Goal: Task Accomplishment & Management: Manage account settings

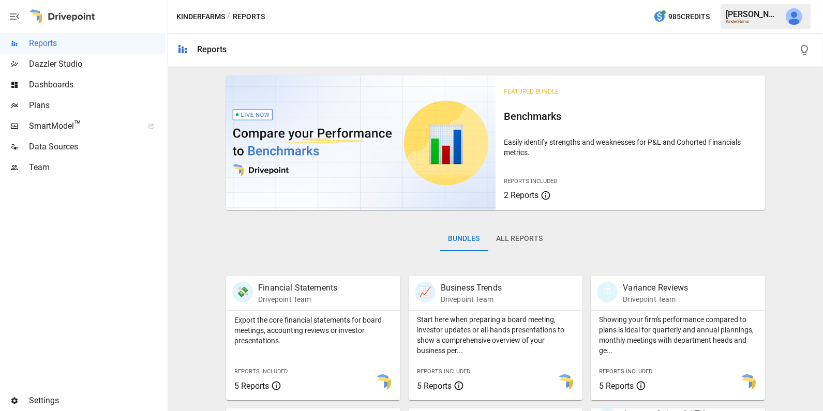
click at [57, 165] on span "Team" at bounding box center [97, 167] width 137 height 12
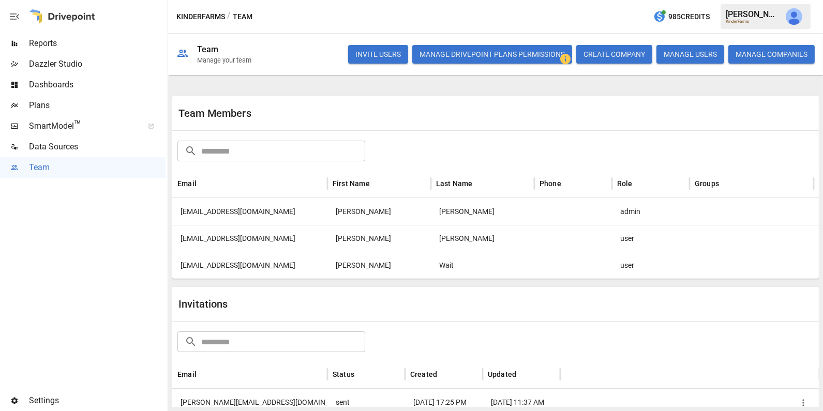
click at [272, 267] on div "[EMAIL_ADDRESS][DOMAIN_NAME]" at bounding box center [249, 265] width 155 height 27
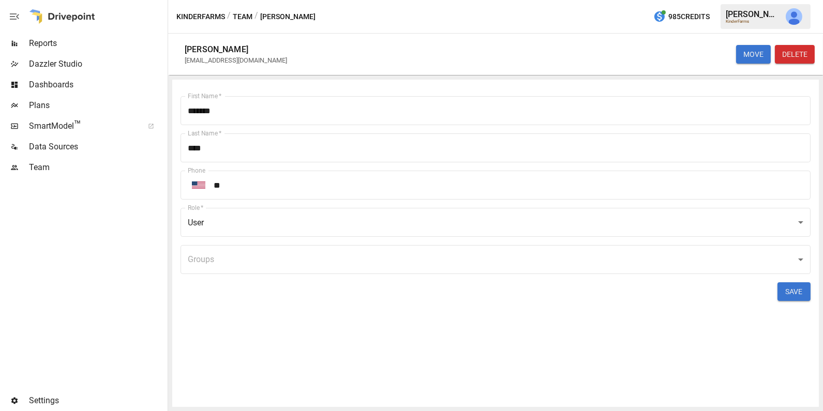
click at [375, 0] on body "Reports Dazzler Studio Dashboards Plans SmartModel ™ Data Sources Team Settings…" at bounding box center [411, 0] width 823 height 0
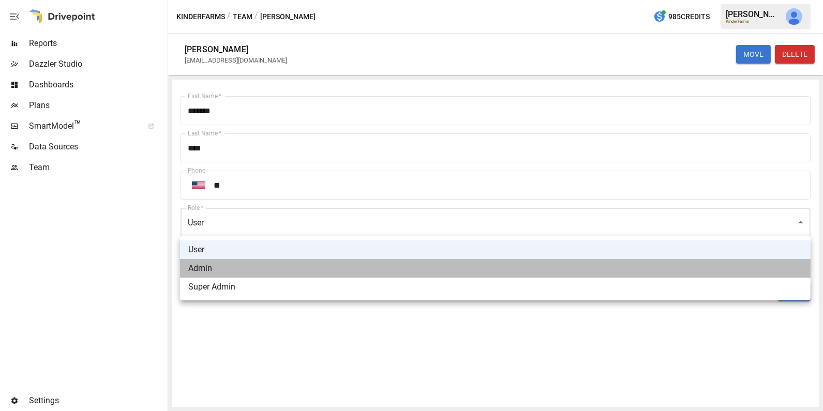
click at [319, 264] on li "Admin" at bounding box center [495, 268] width 630 height 19
type input "*****"
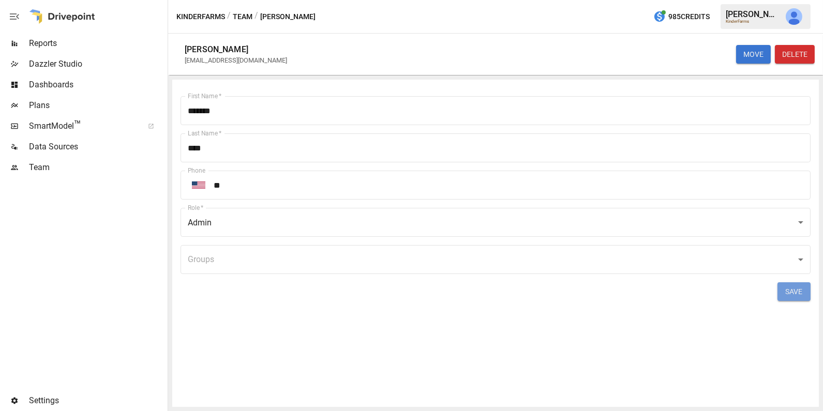
click at [800, 291] on button "SAVE" at bounding box center [793, 291] width 33 height 19
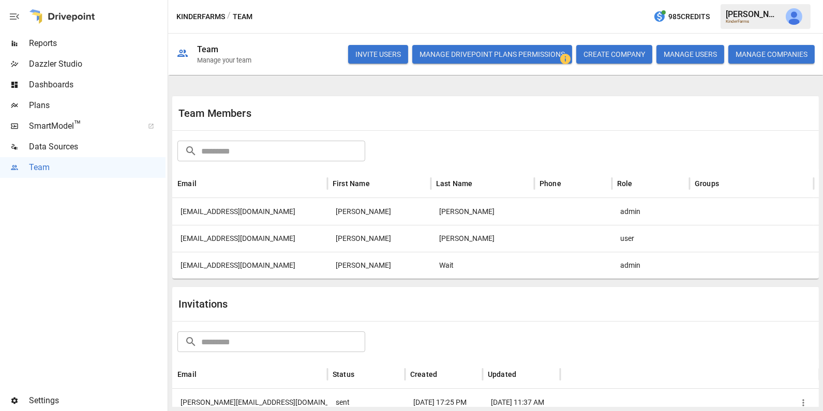
click at [795, 15] on img "Julie Wilton" at bounding box center [793, 16] width 17 height 17
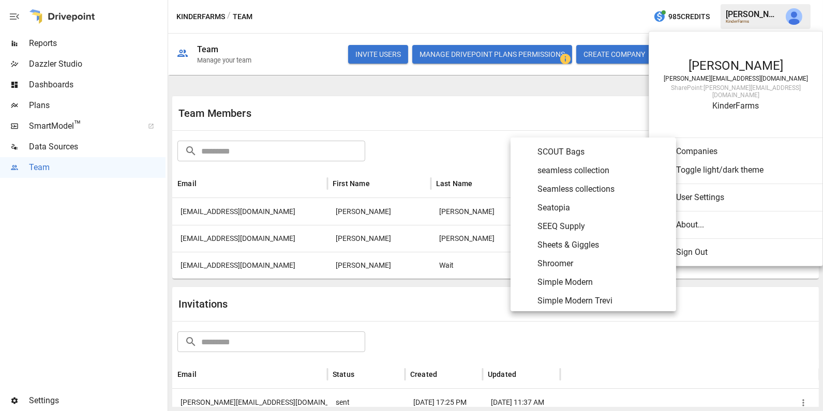
scroll to position [4466, 0]
click at [586, 227] on span "SEEQ Supply" at bounding box center [602, 227] width 130 height 12
